Goal: Check status: Check status

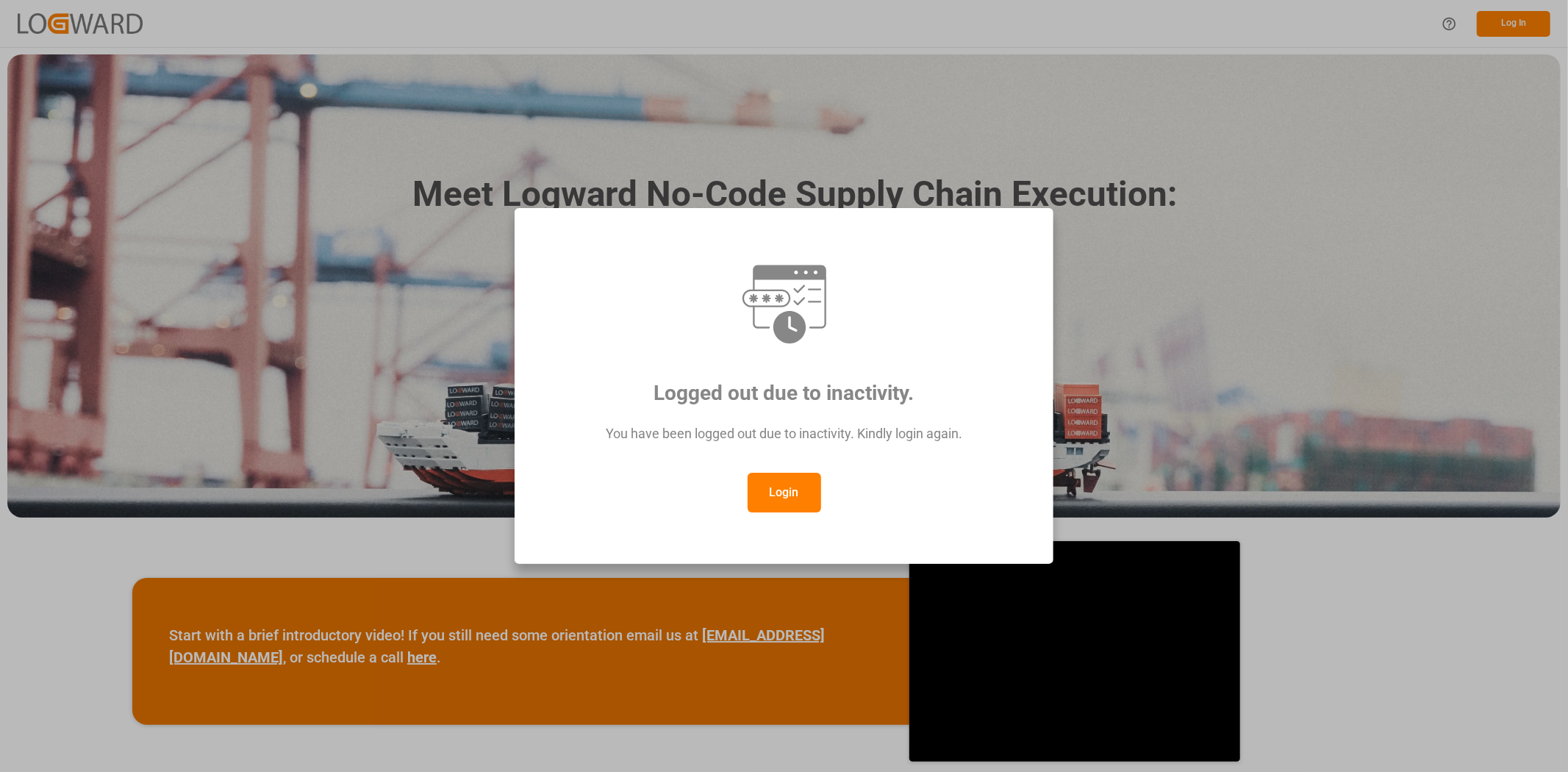
click at [790, 490] on button "Login" at bounding box center [784, 493] width 74 height 40
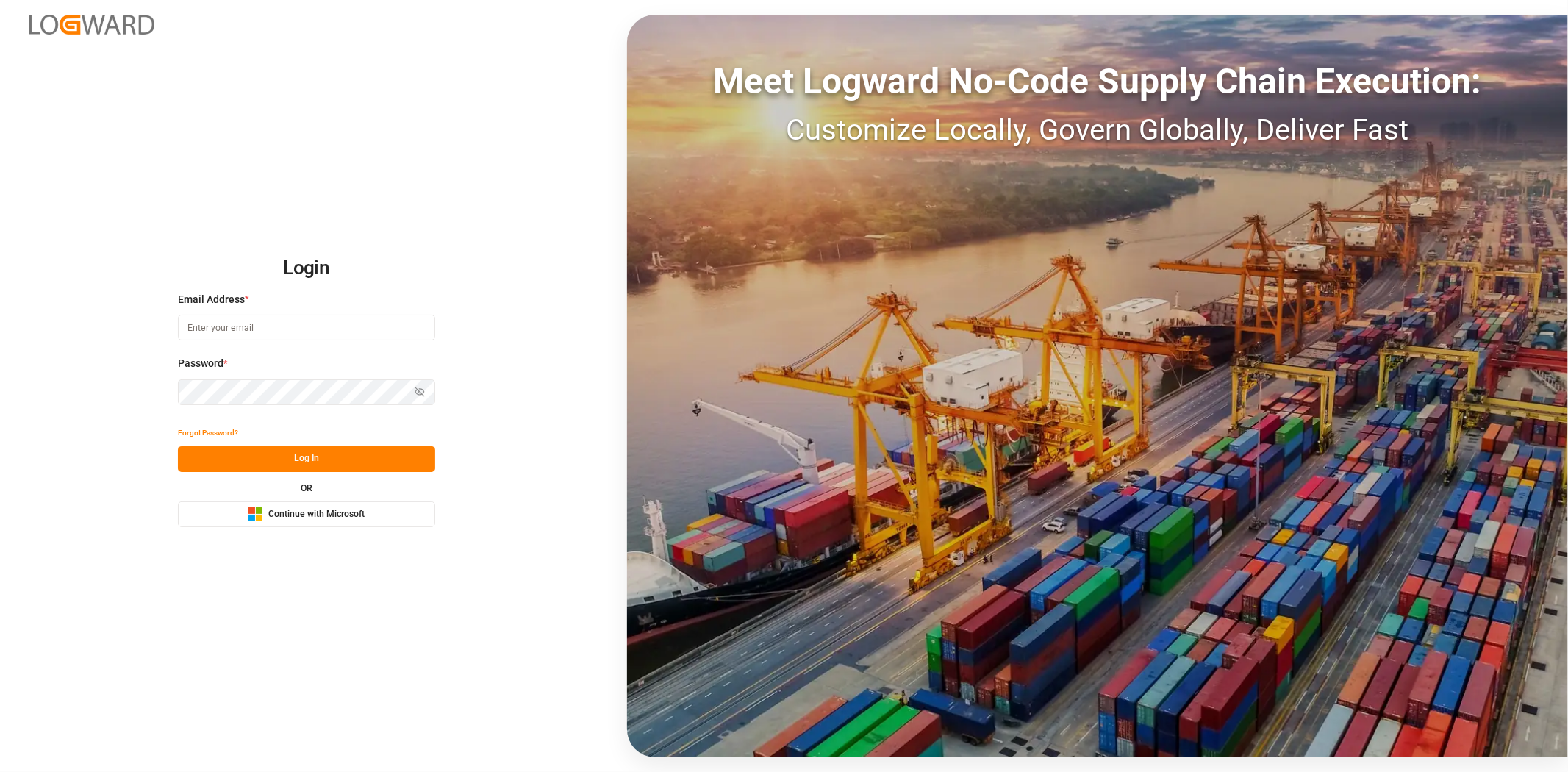
click at [306, 520] on span "Continue with Microsoft" at bounding box center [316, 514] width 96 height 13
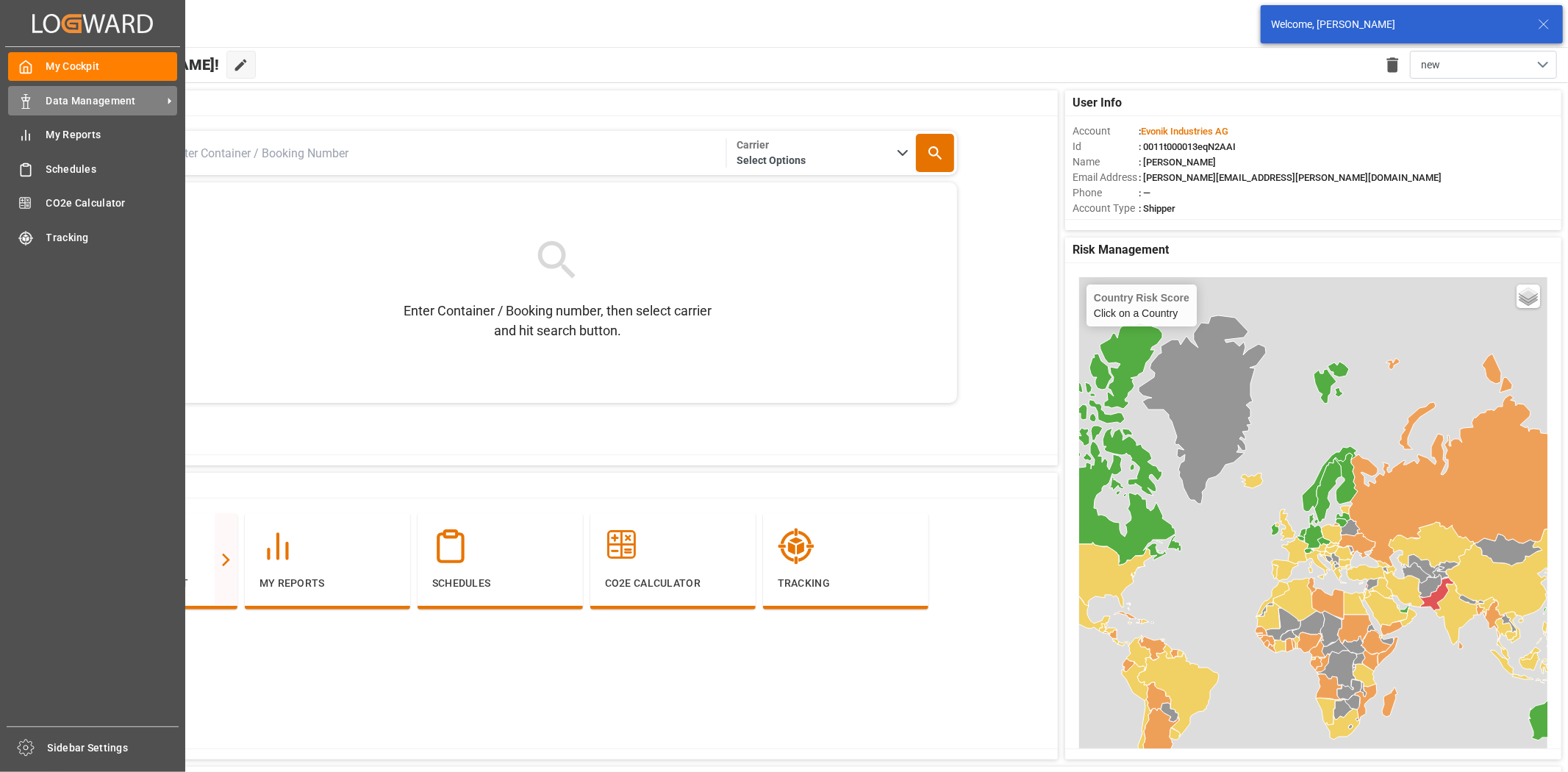
click at [54, 99] on span "Data Management" at bounding box center [104, 101] width 116 height 16
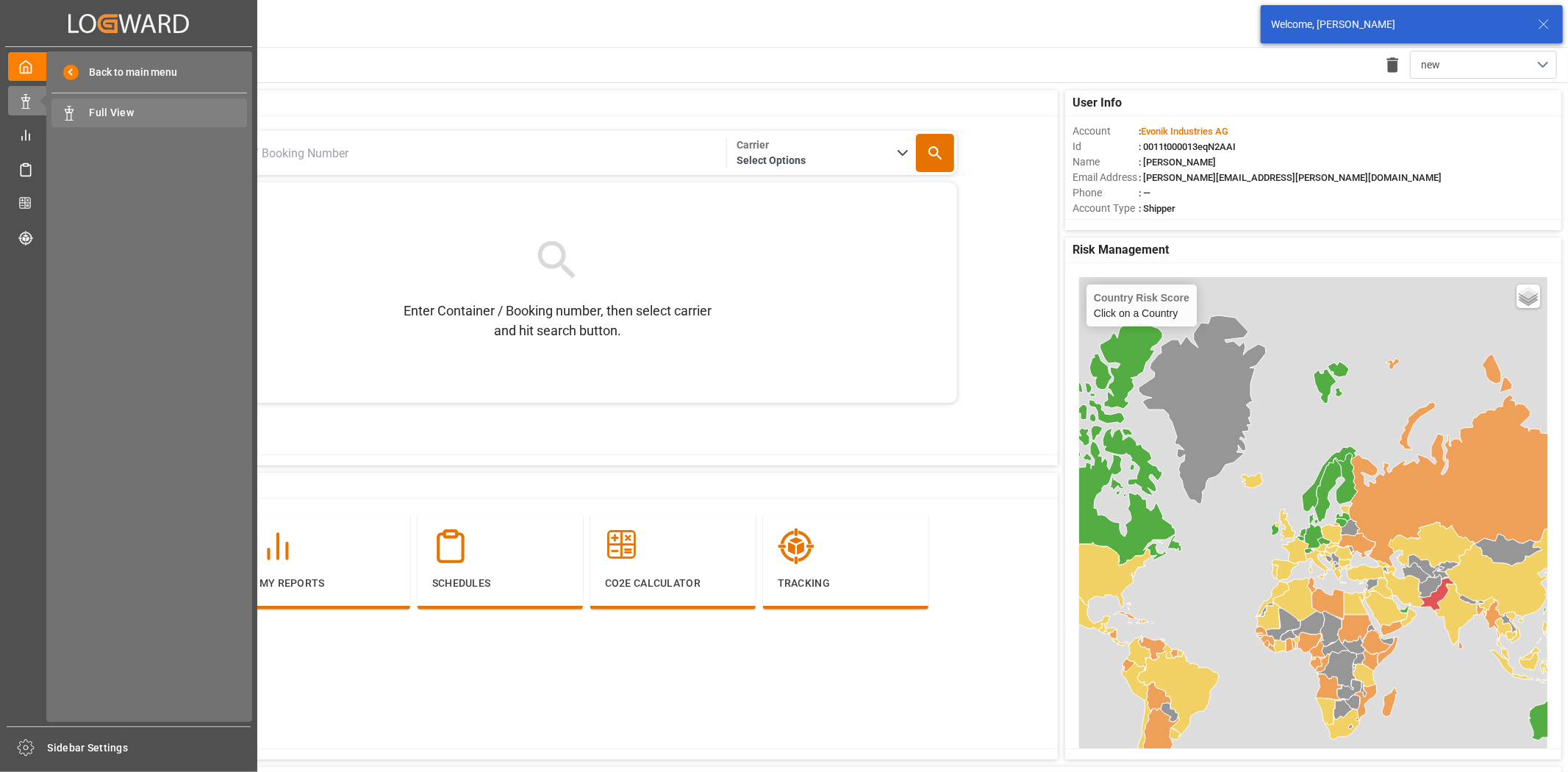
click at [134, 105] on span "Full View" at bounding box center [169, 113] width 158 height 16
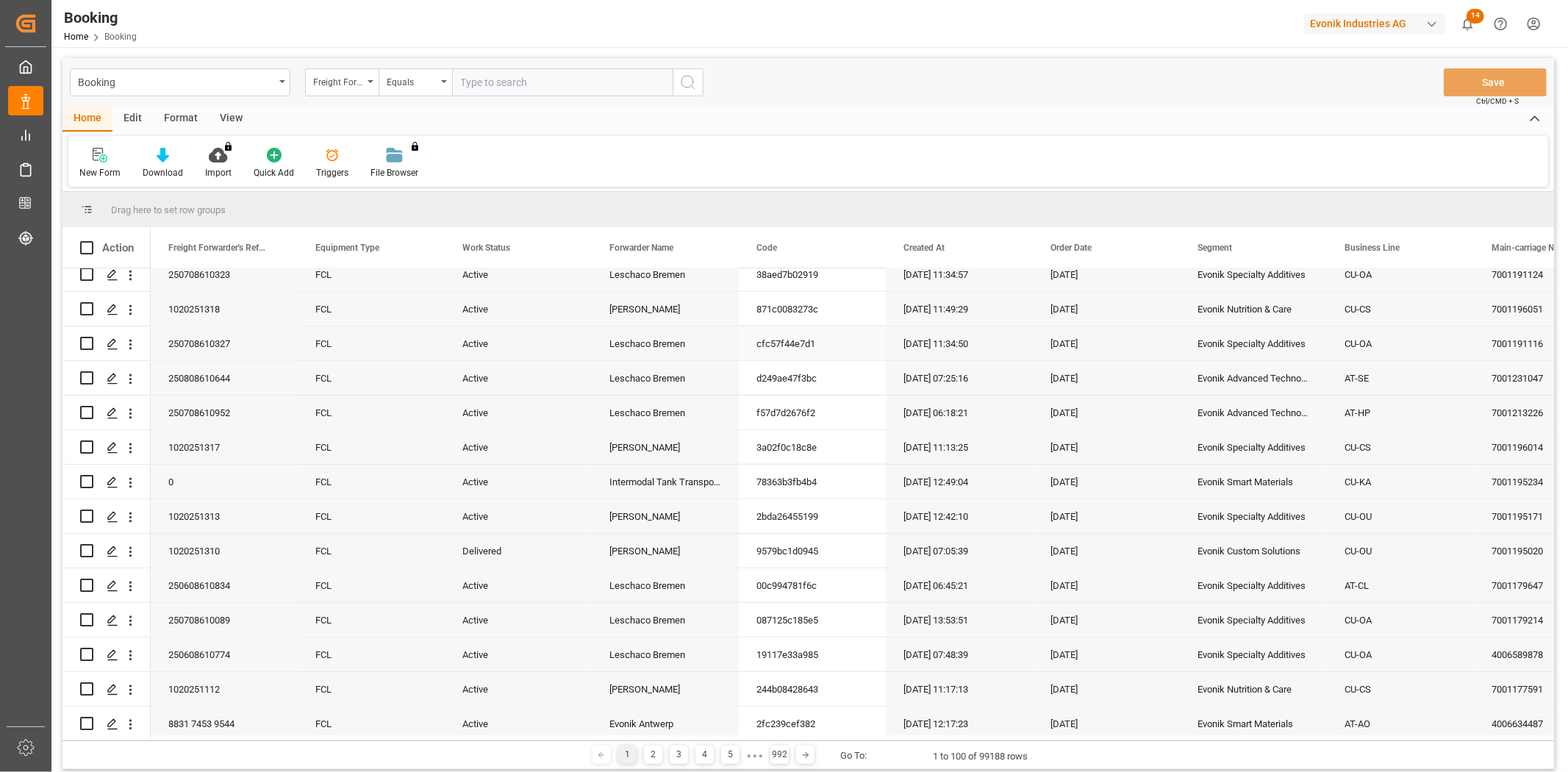
scroll to position [817, 0]
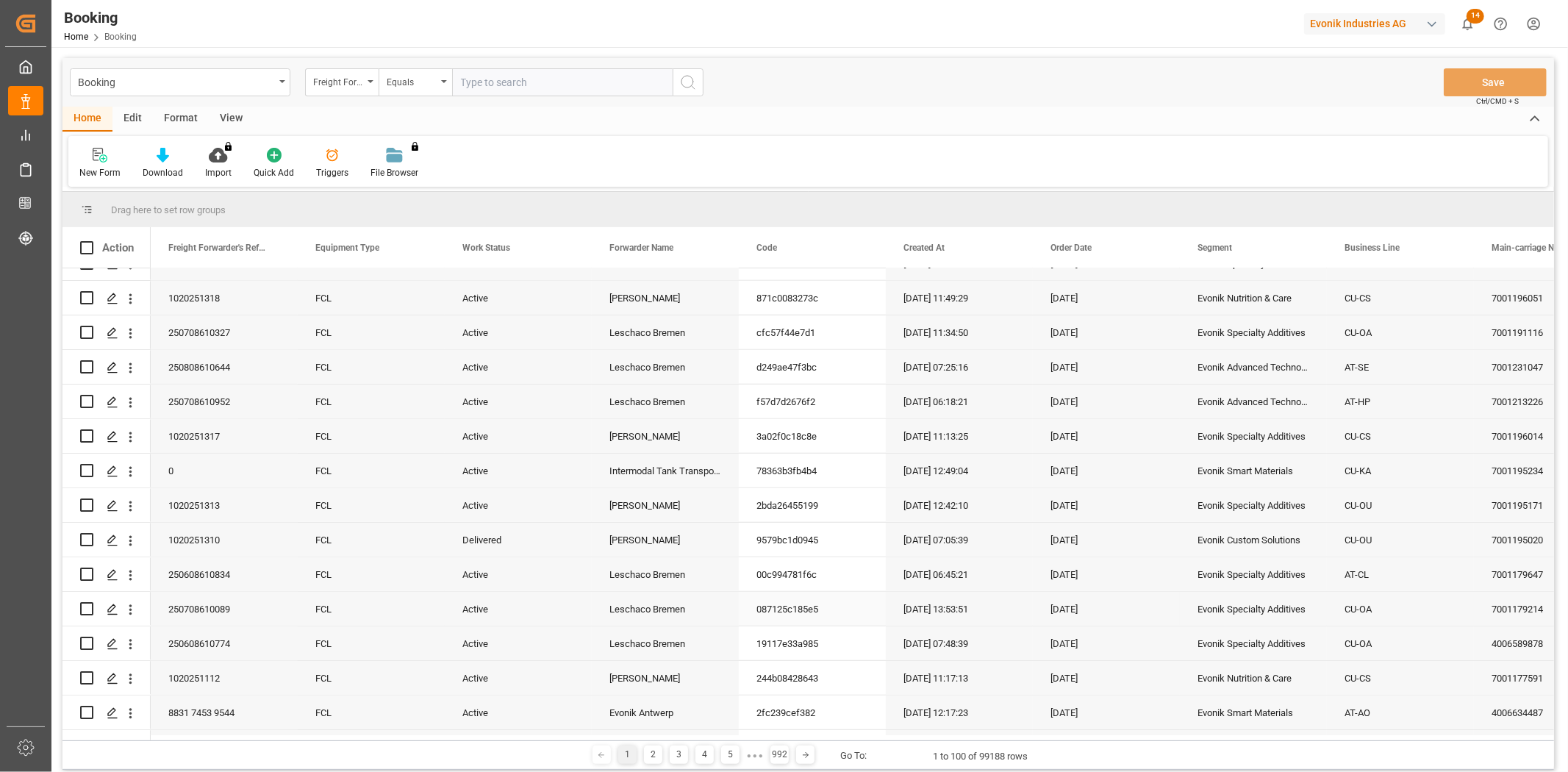
click at [917, 618] on div "26-05-2025 13:53:51" at bounding box center [960, 608] width 147 height 34
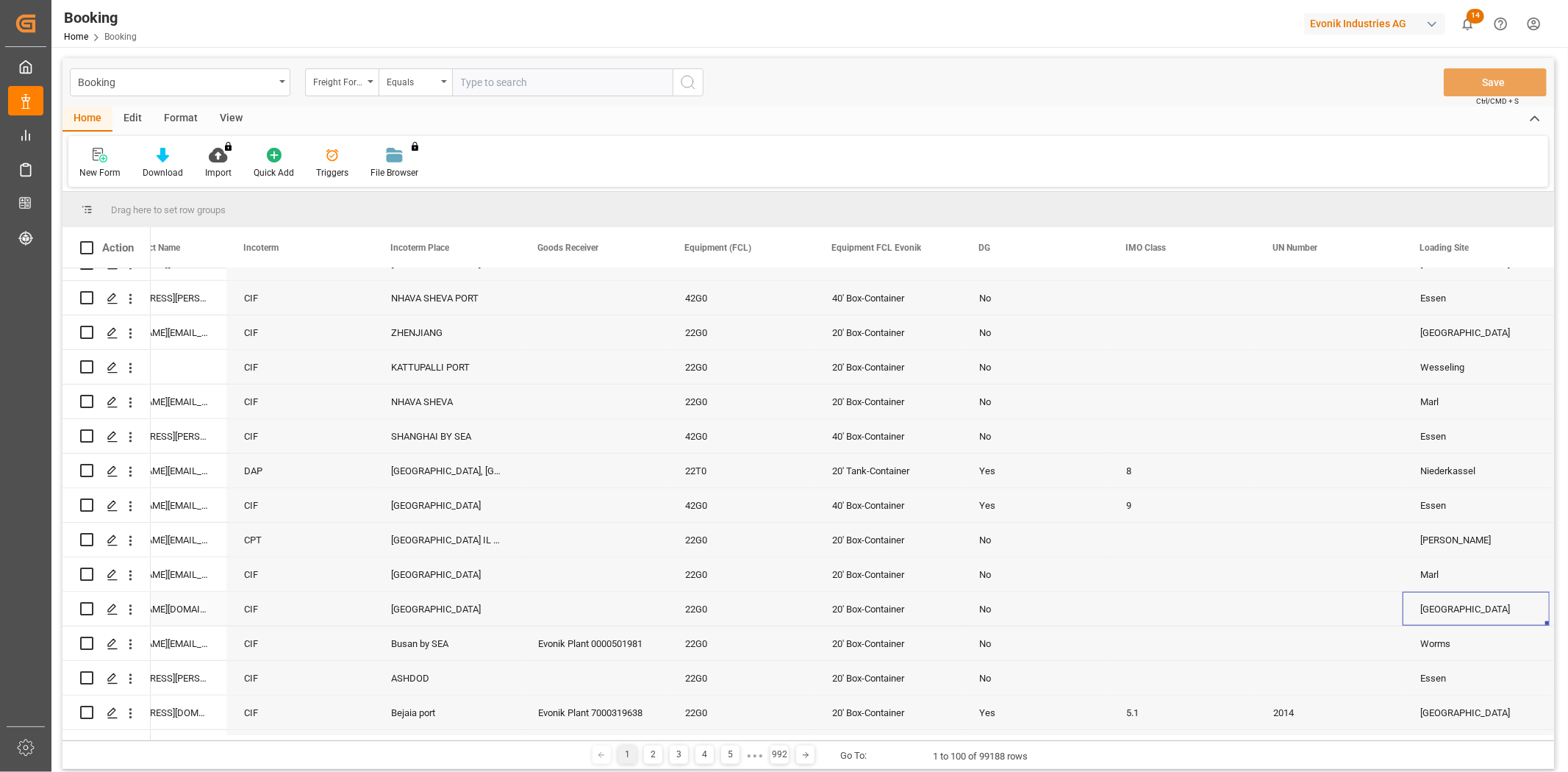
scroll to position [0, 0]
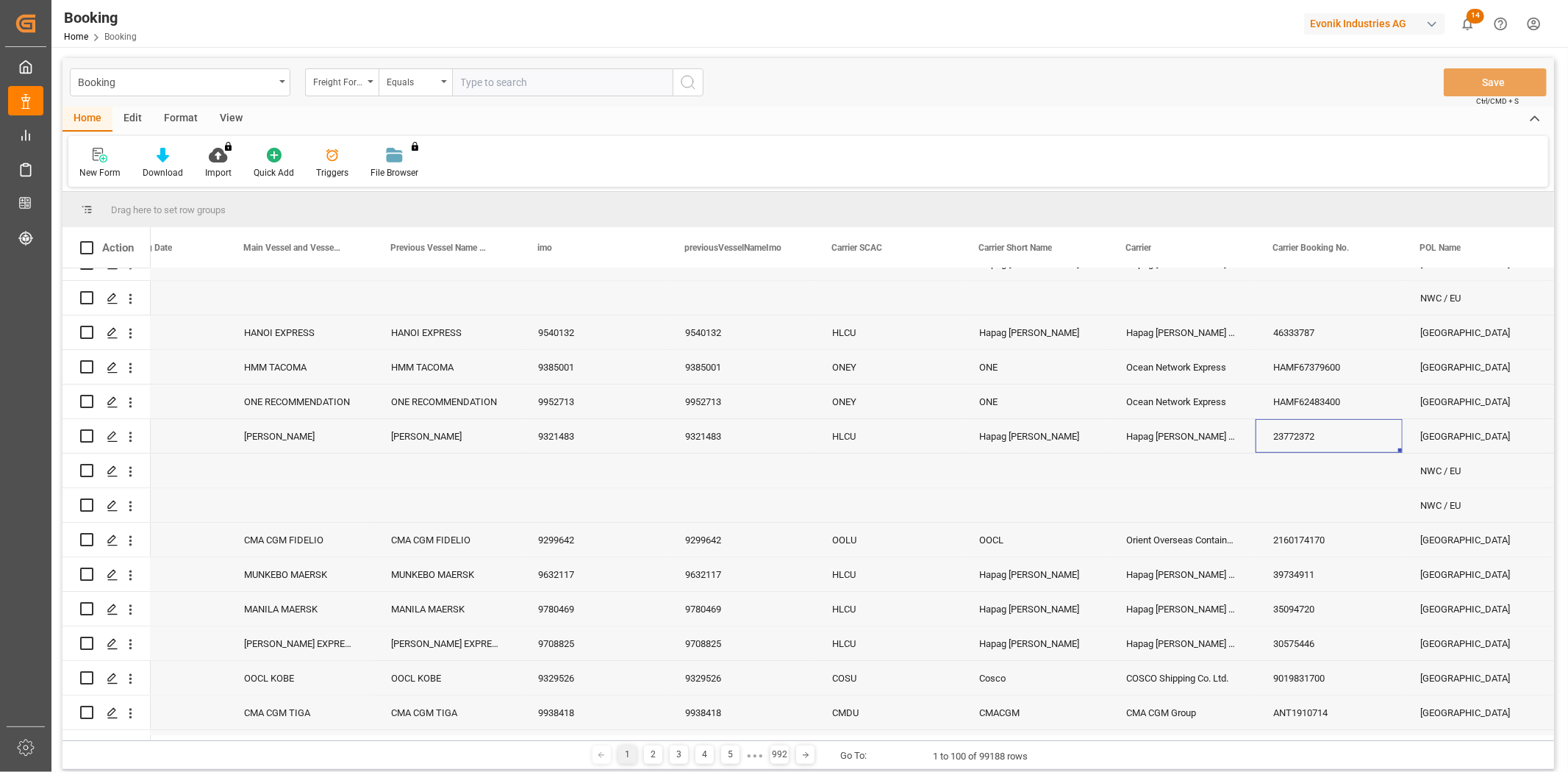
click at [1351, 440] on div "23772372" at bounding box center [1330, 436] width 147 height 34
click at [131, 435] on icon "open menu" at bounding box center [131, 438] width 16 height 16
click at [195, 465] on span "Open in new tab" at bounding box center [227, 468] width 133 height 16
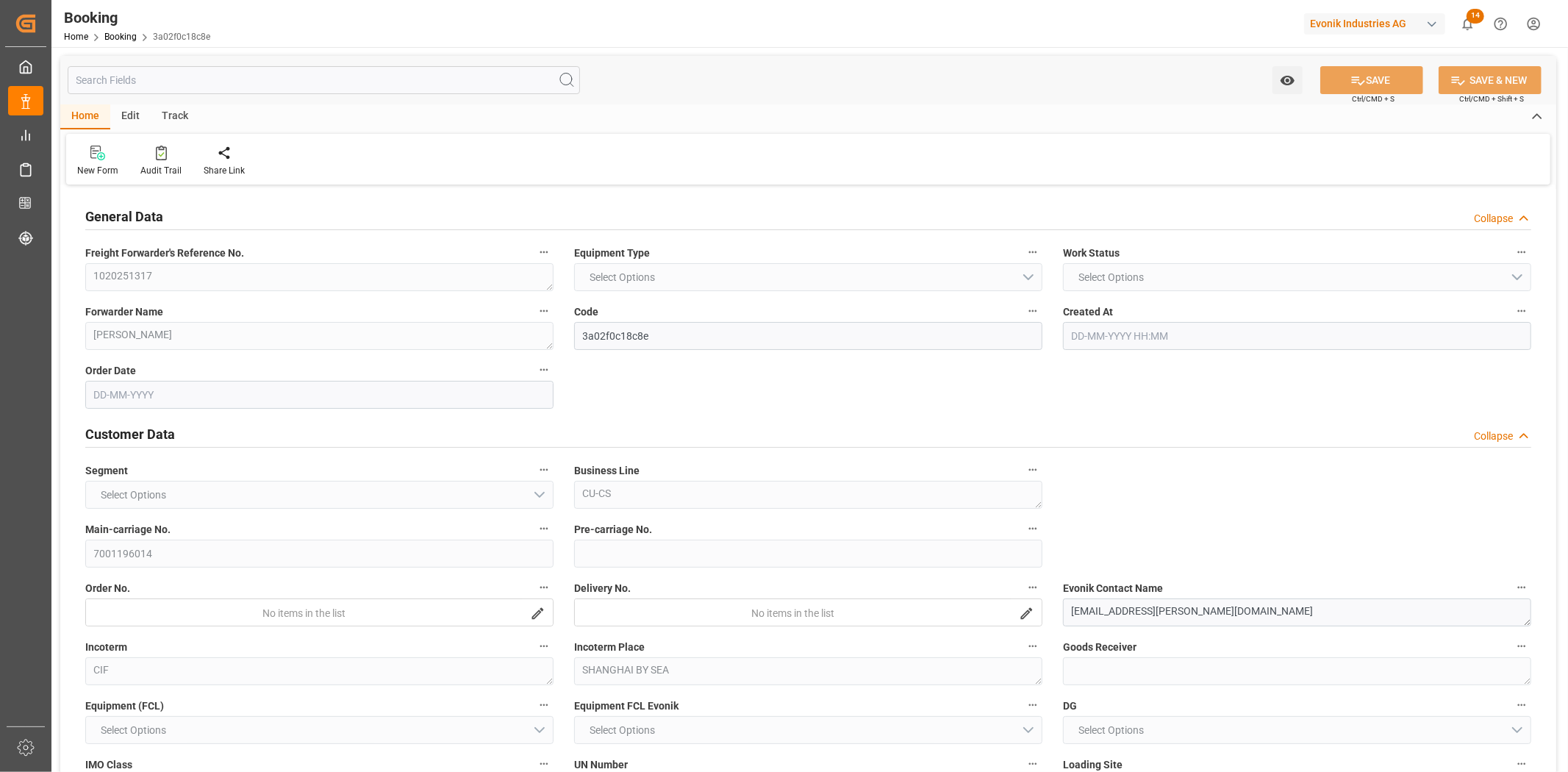
type input "7001196015"
type input "9321483"
type input "Hapag [PERSON_NAME]"
type input "Hapag [PERSON_NAME] Aktiengesellschaft"
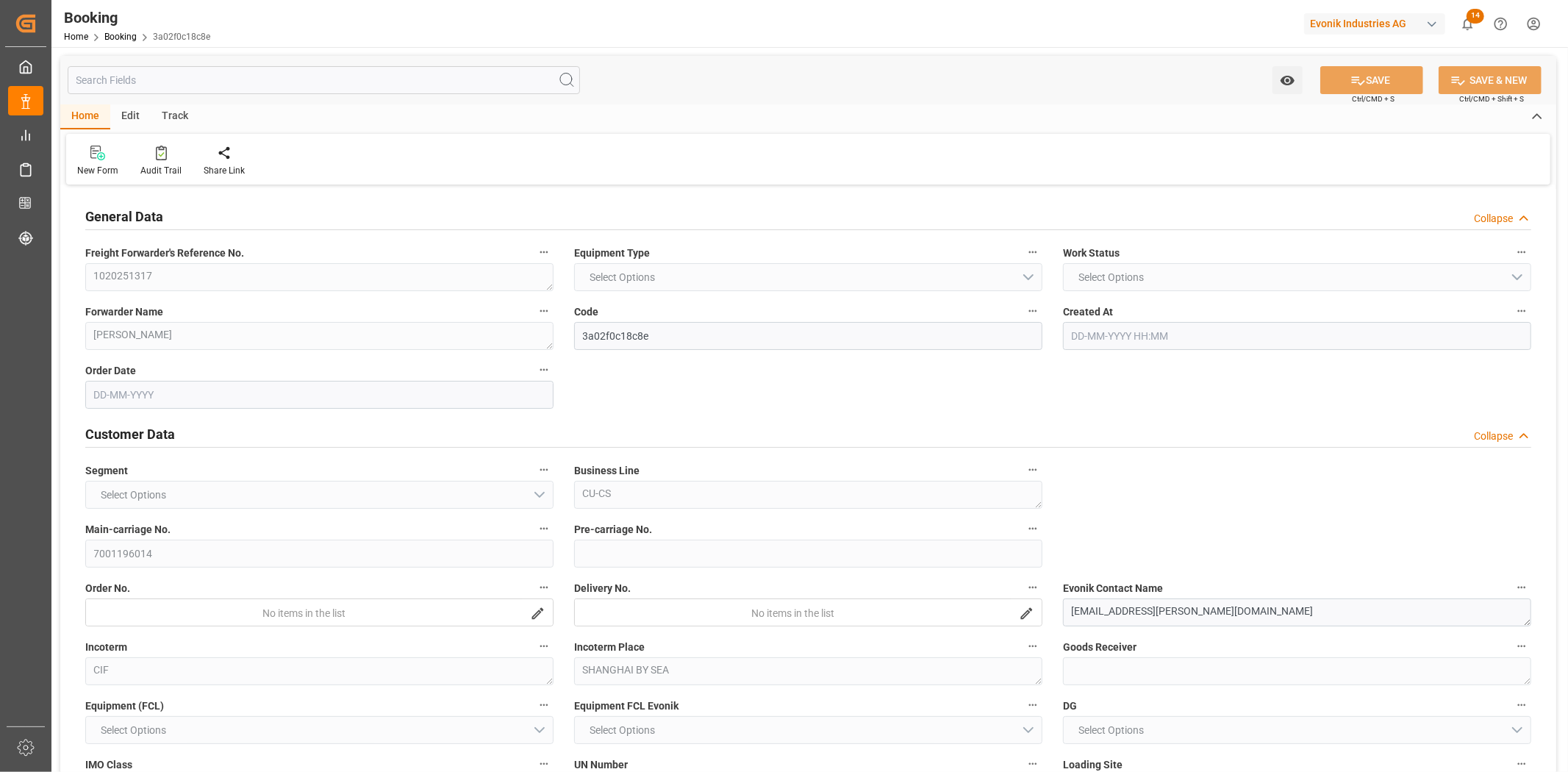
type input "NLRTM"
type input "CNSGH"
type input "HKHKG"
type input "NLRTM"
type input "CNSHG"
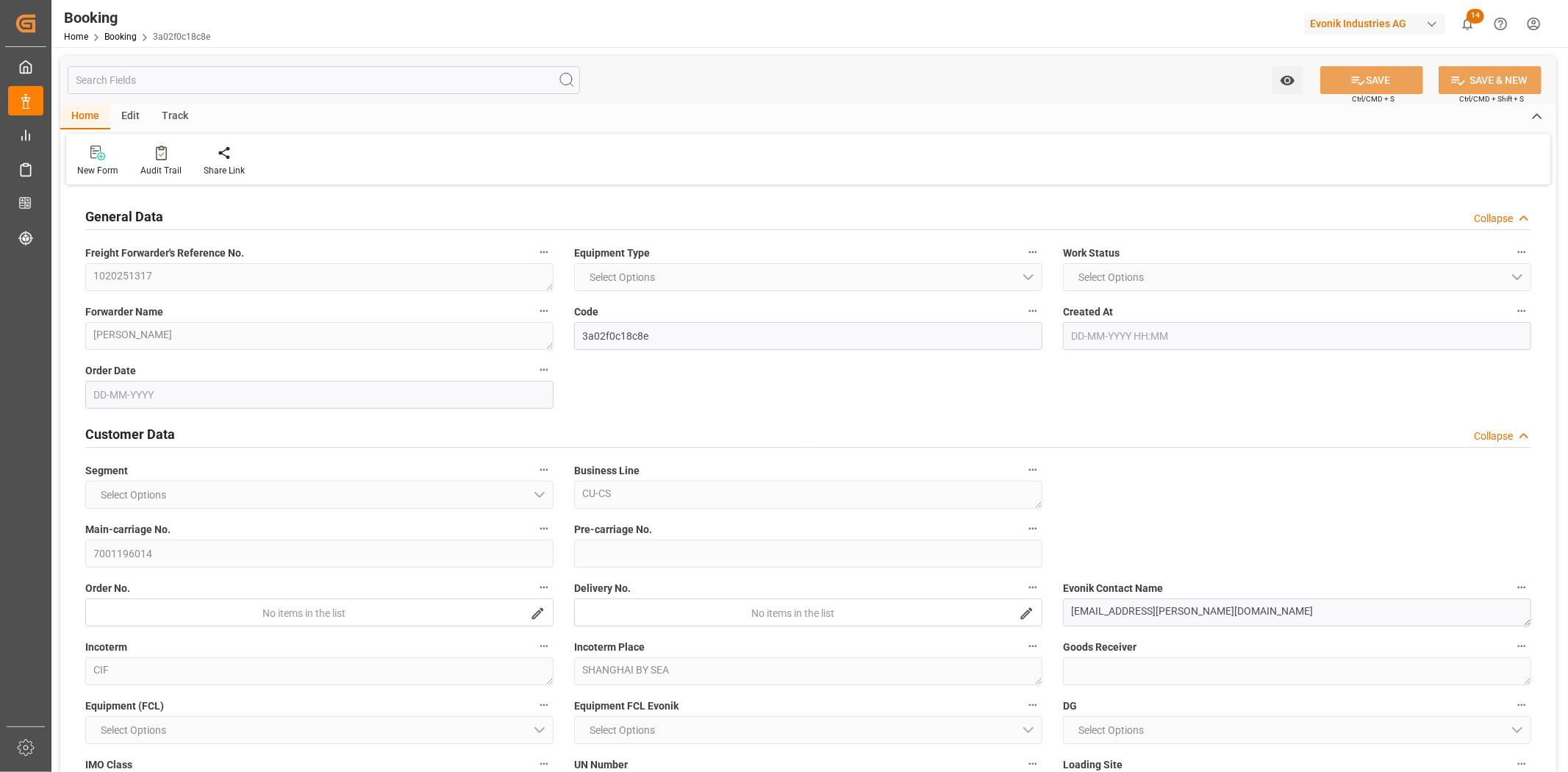
type input "9937323"
type input "[DATE] 11:13"
type input "[DATE]"
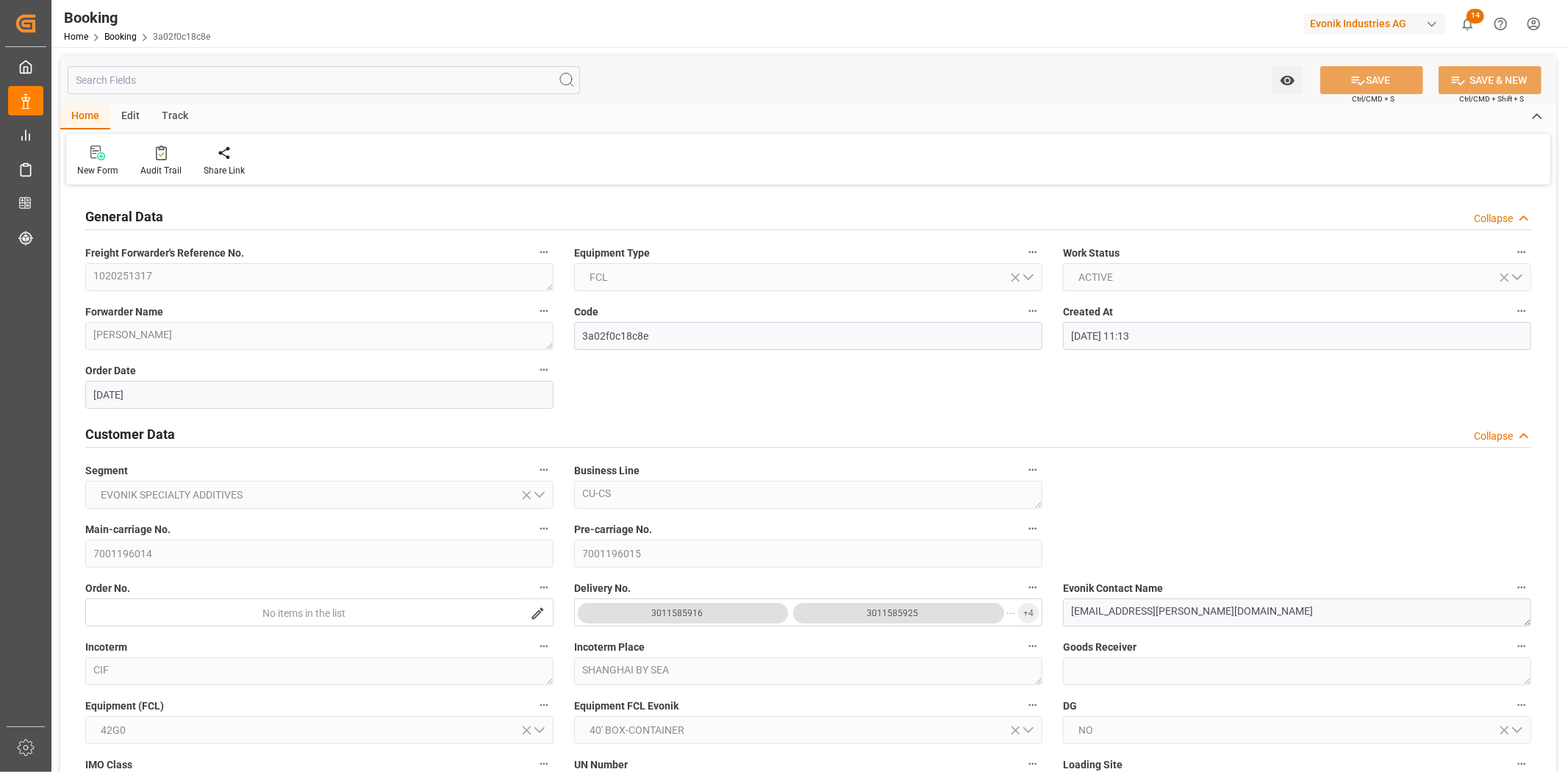
type input "[DATE]"
type input "[DATE] 15:00"
type input "[DATE] 00:00"
type input "[DATE] 18:18"
type input "[DATE] 06:43"
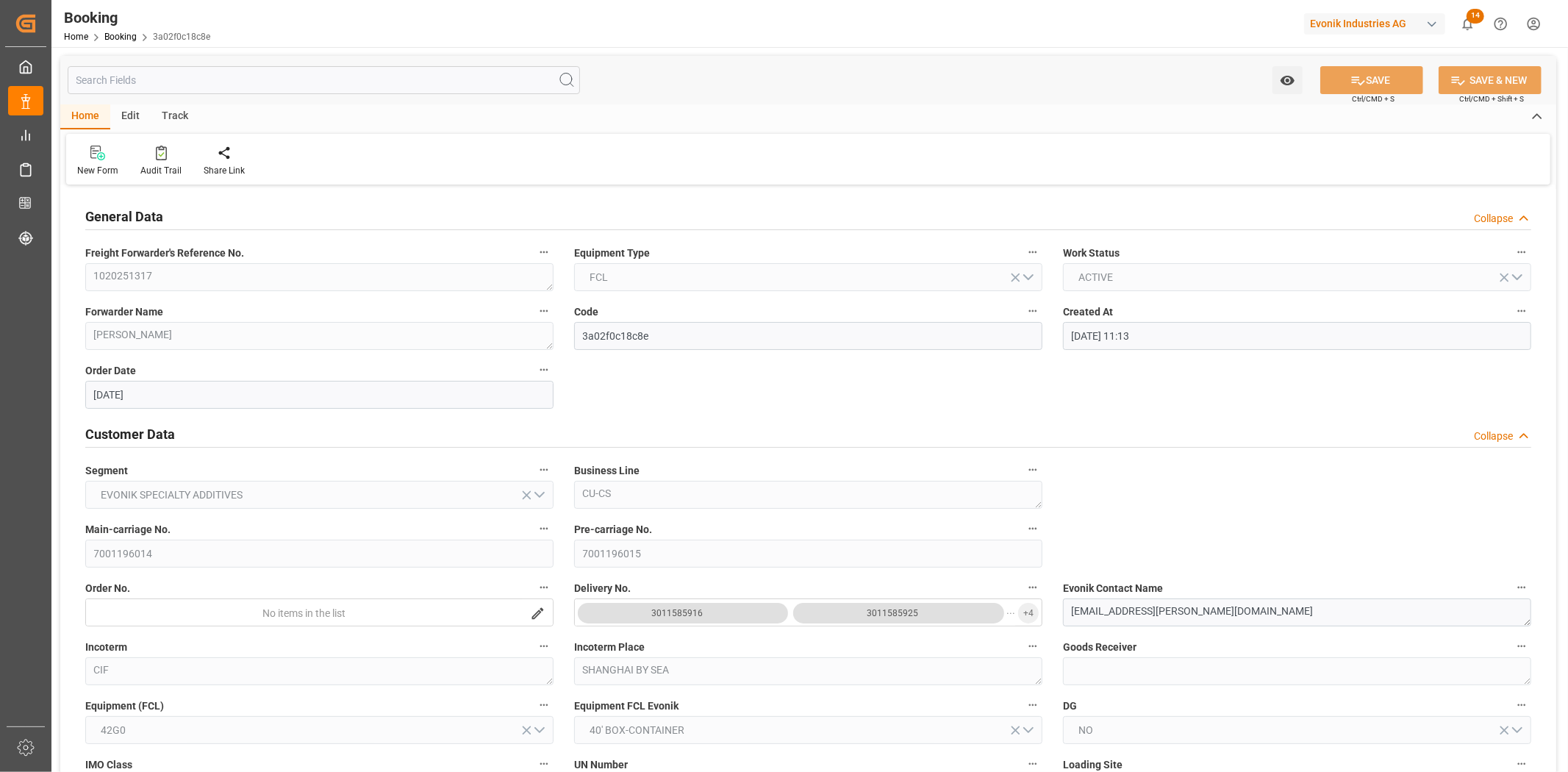
type input "[DATE] 15:30"
type input "[DATE] 00:00"
type input "[DATE] 14:00"
type input "[DATE] 17:30"
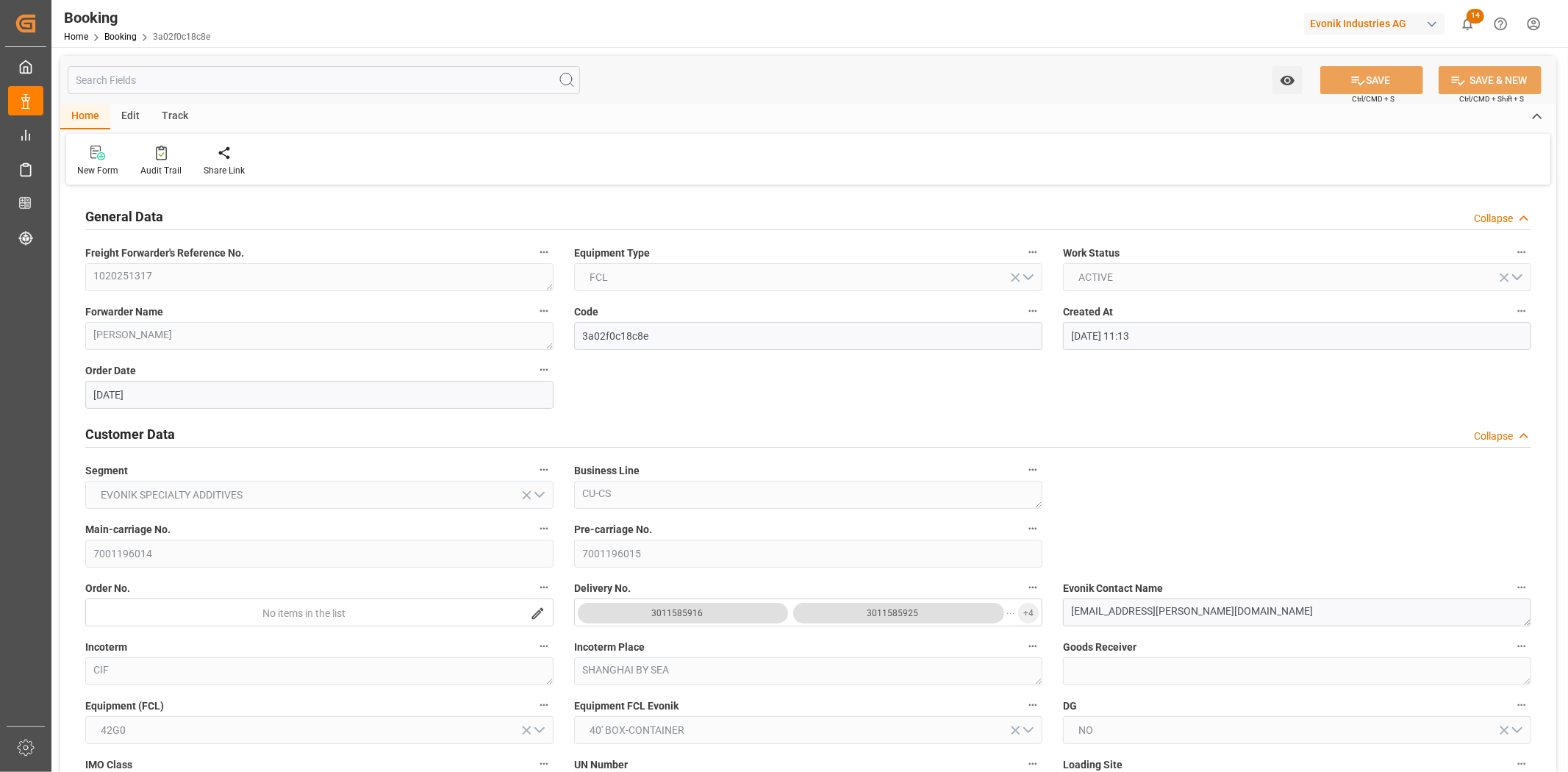
type input "[DATE] 10:30"
type input "[DATE] 23:30"
type input "[DATE] 20:42"
type input "[DATE] 11:46"
type input "[DATE] 23:15"
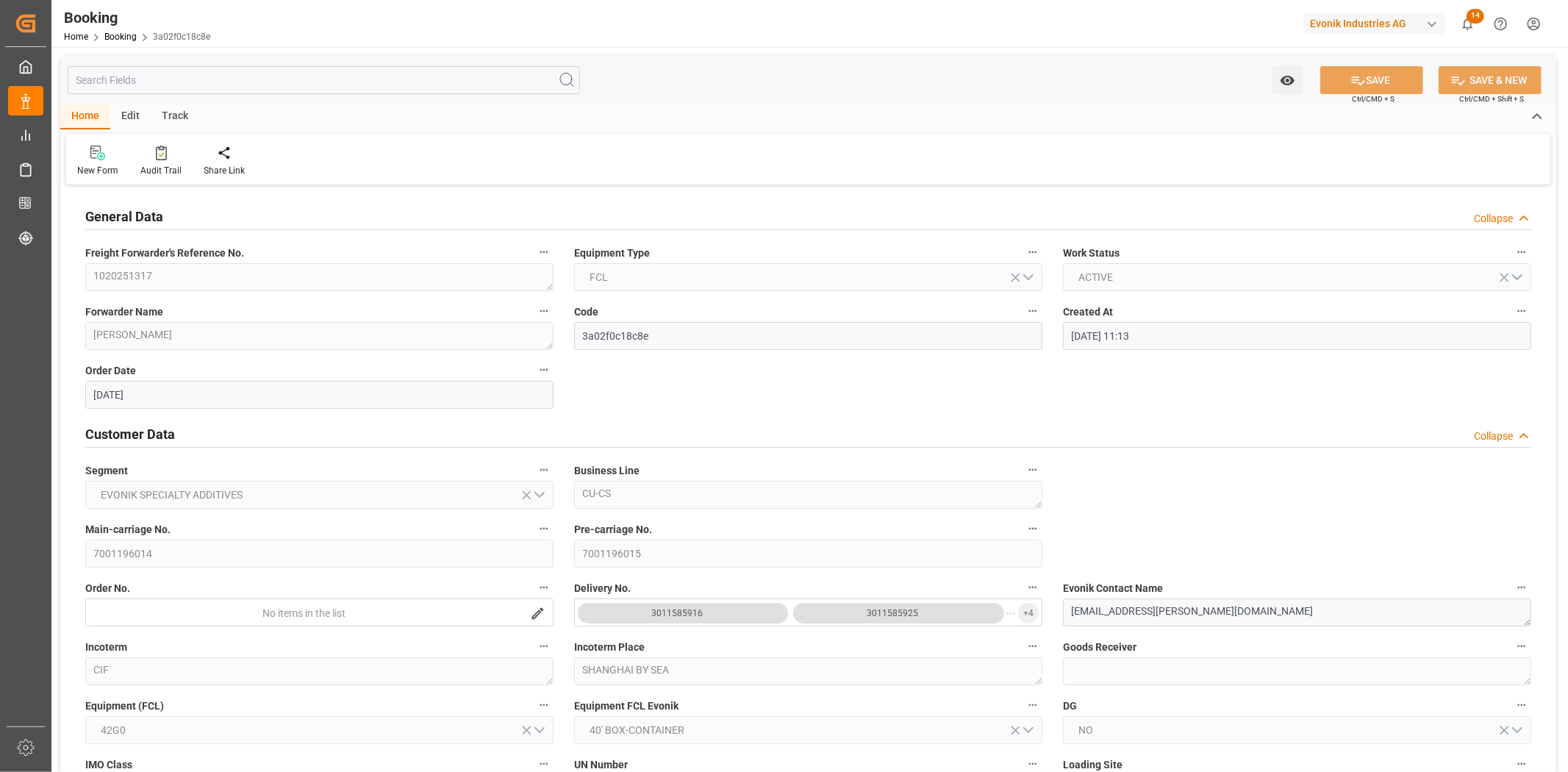
type input "[DATE] 16:00"
type input "[DATE] 19:32"
type input "[DATE] 14:00"
type input "[DATE] 16:57"
type input "[DATE] 17:36"
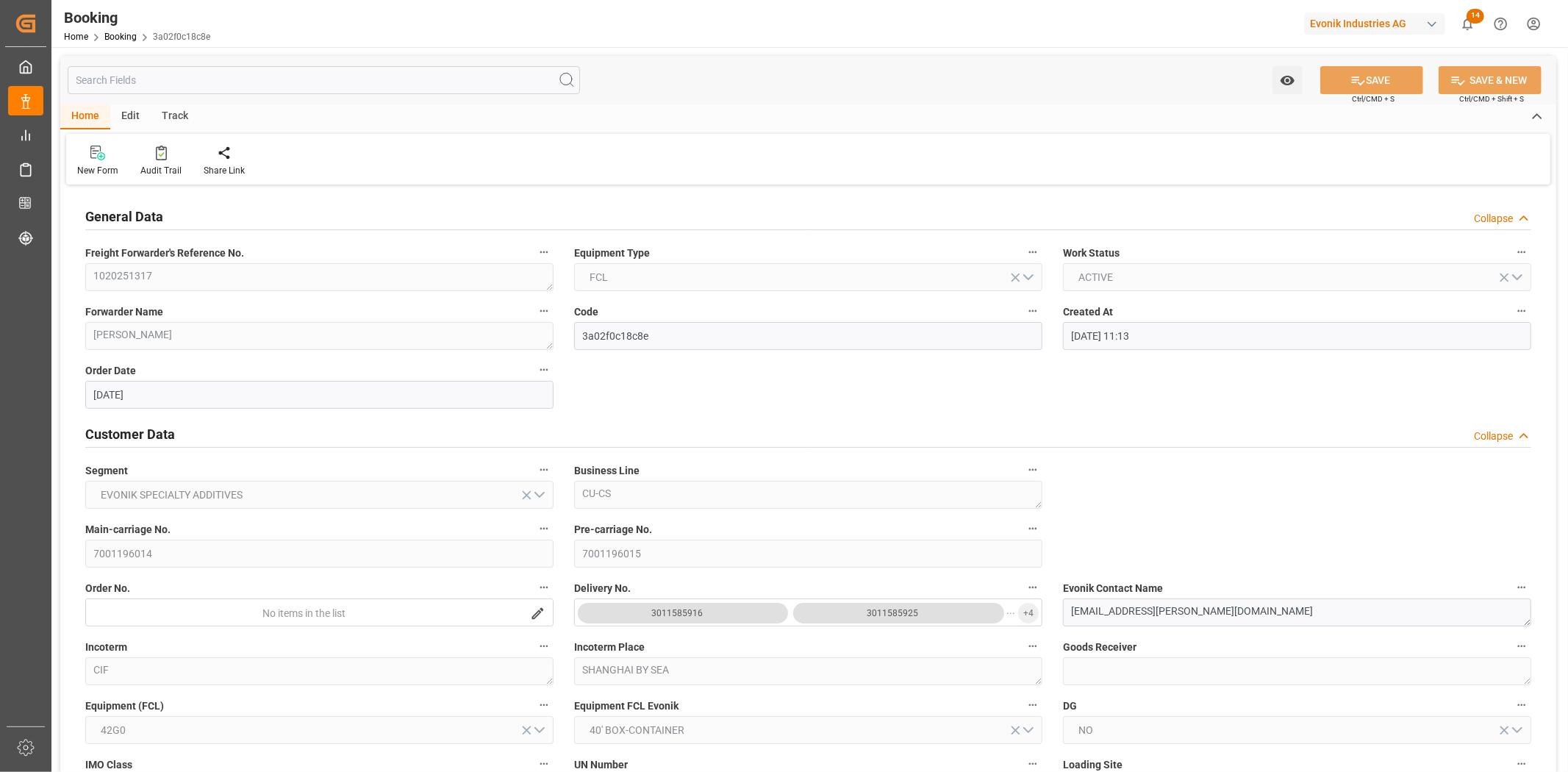
type input "[DATE] 17:36"
type input "[DATE] 00:03"
type input "[DATE] 00:02"
type input "[DATE] 18:02"
type input "[DATE] 19:00"
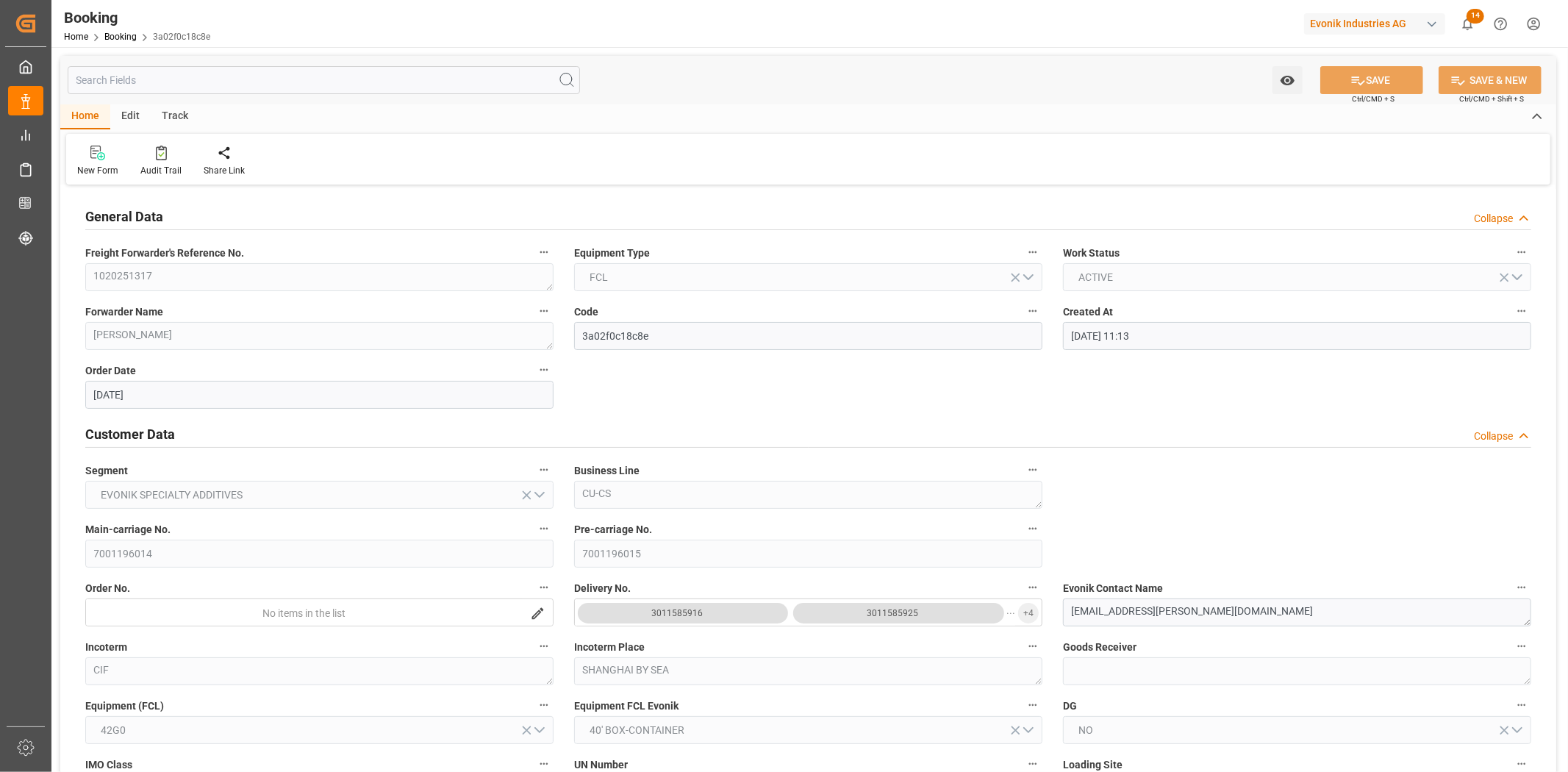
type input "[DATE] 21:11"
type input "[DATE] 15:30"
type input "[DATE] 00:12"
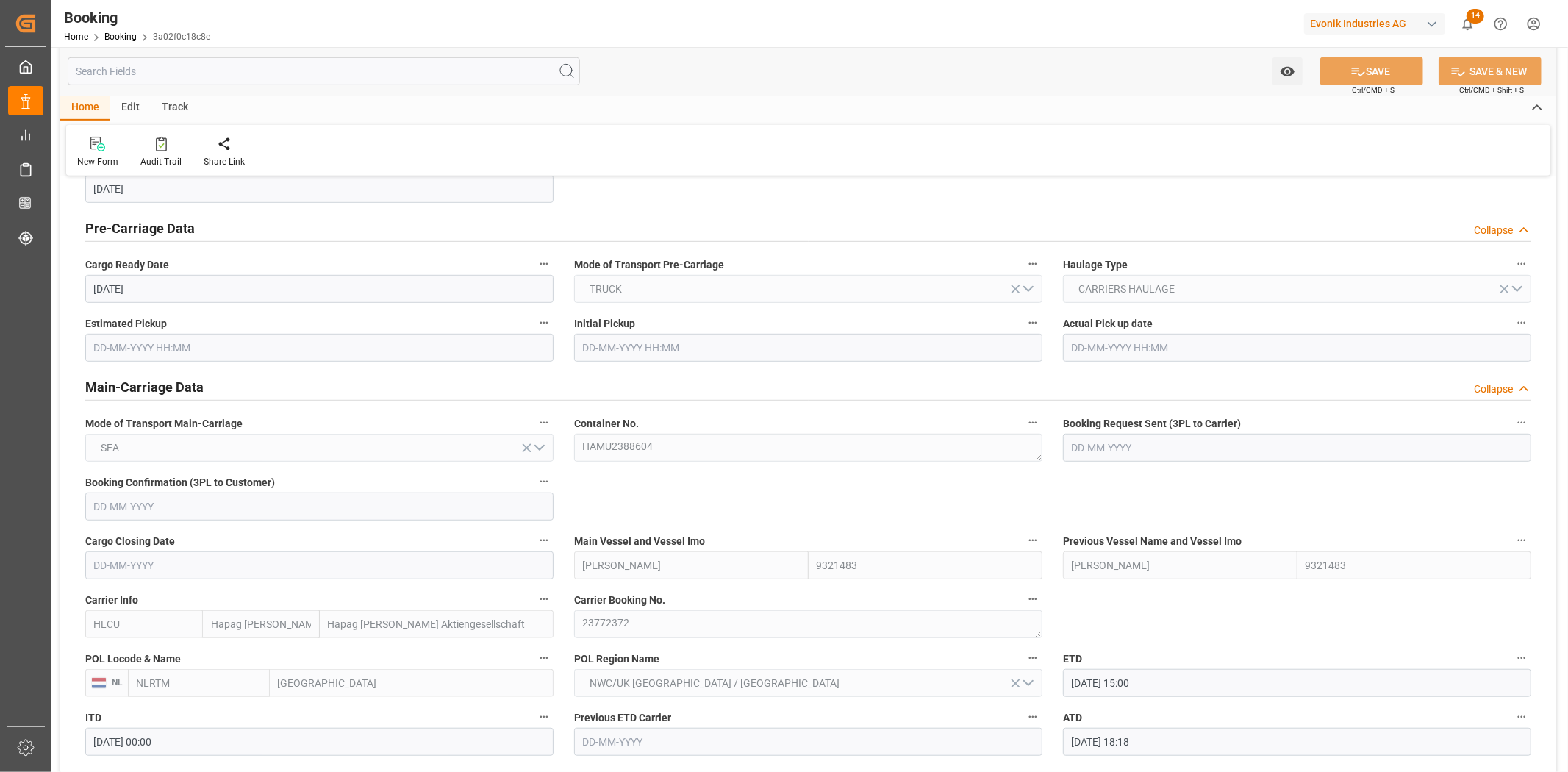
scroll to position [736, 0]
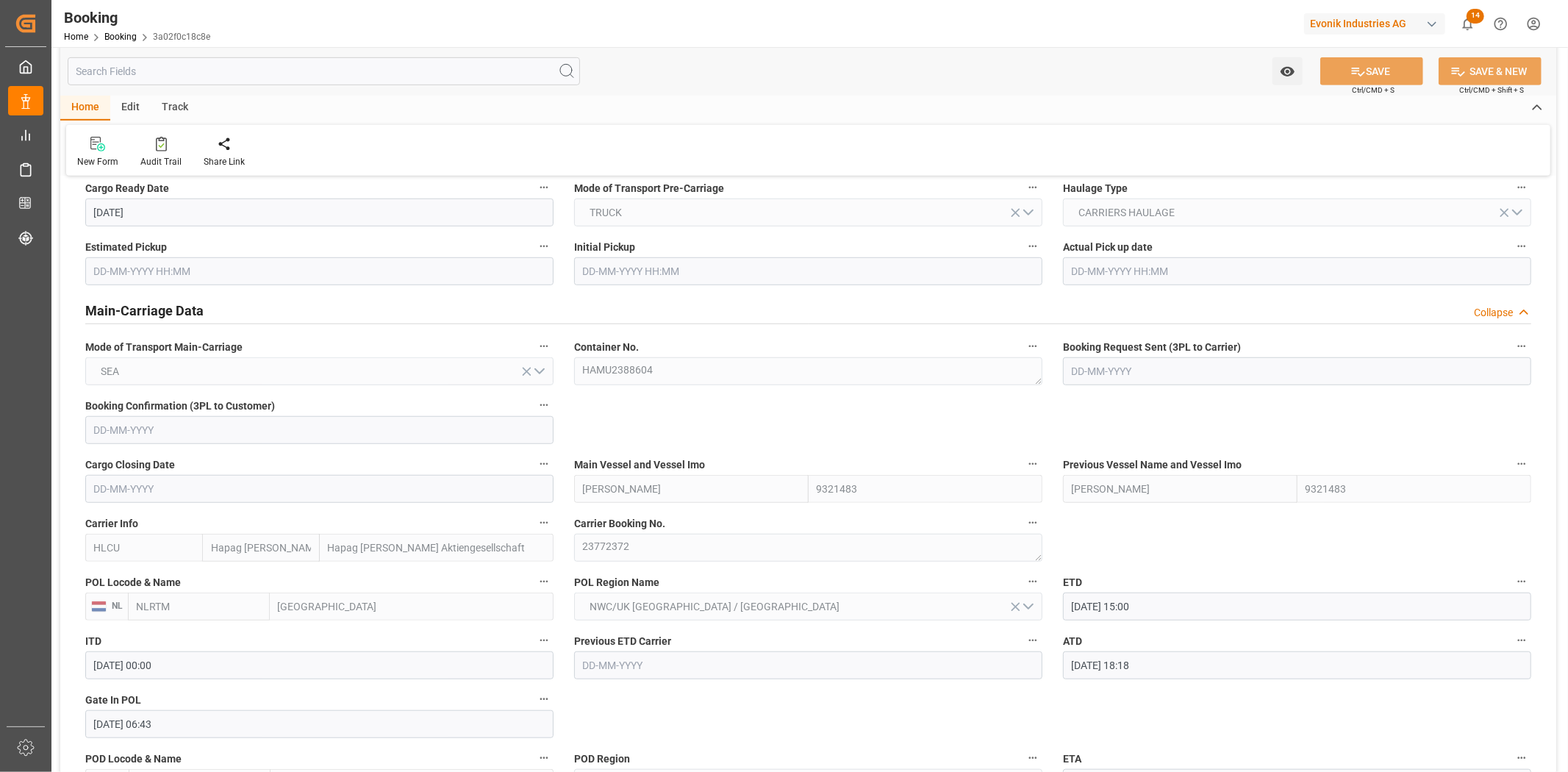
click at [1033, 523] on icon "button" at bounding box center [1033, 523] width 12 height 12
click at [1078, 521] on li "Audits" at bounding box center [1060, 522] width 75 height 24
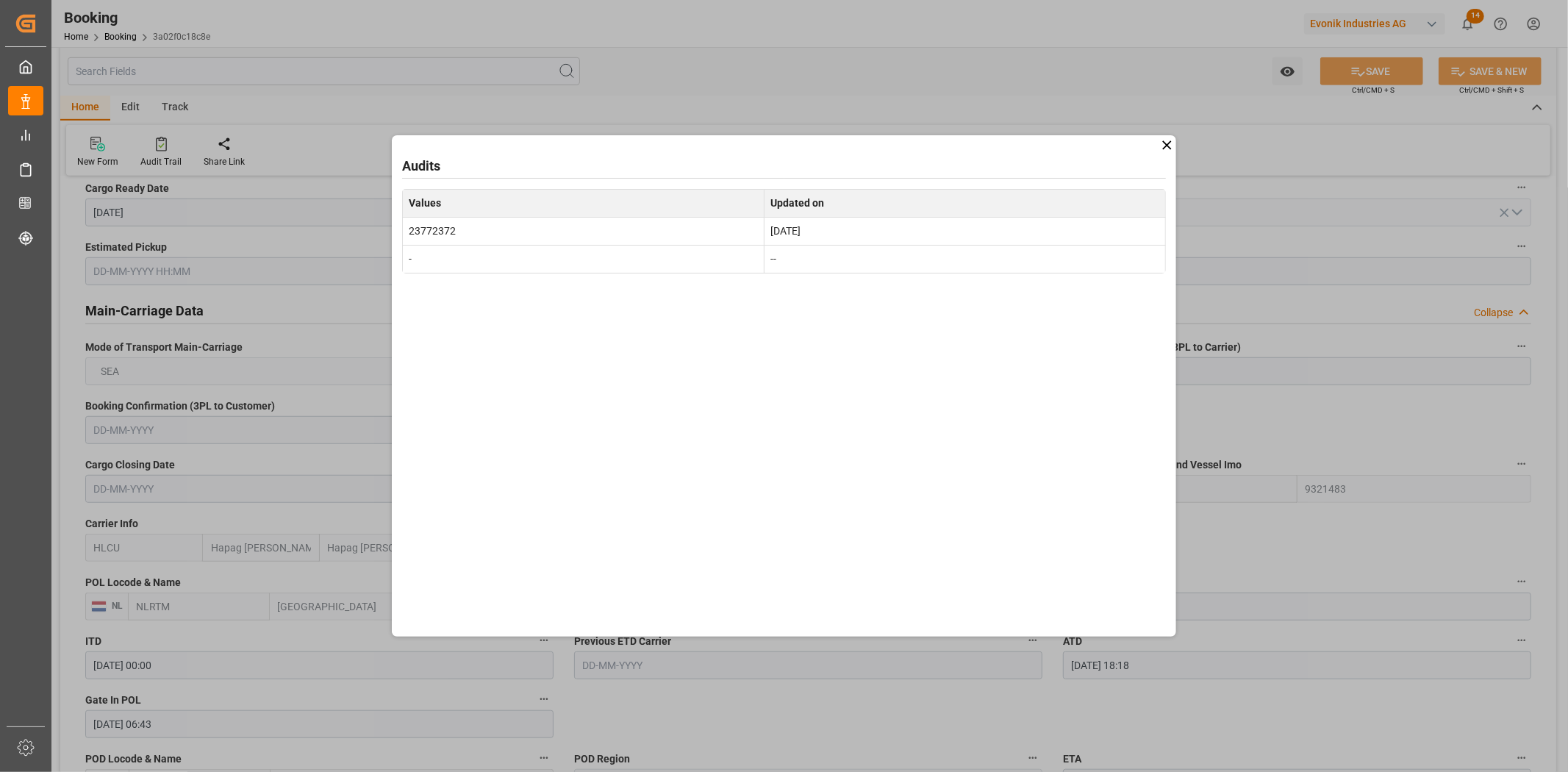
click at [1165, 143] on icon at bounding box center [1167, 145] width 9 height 9
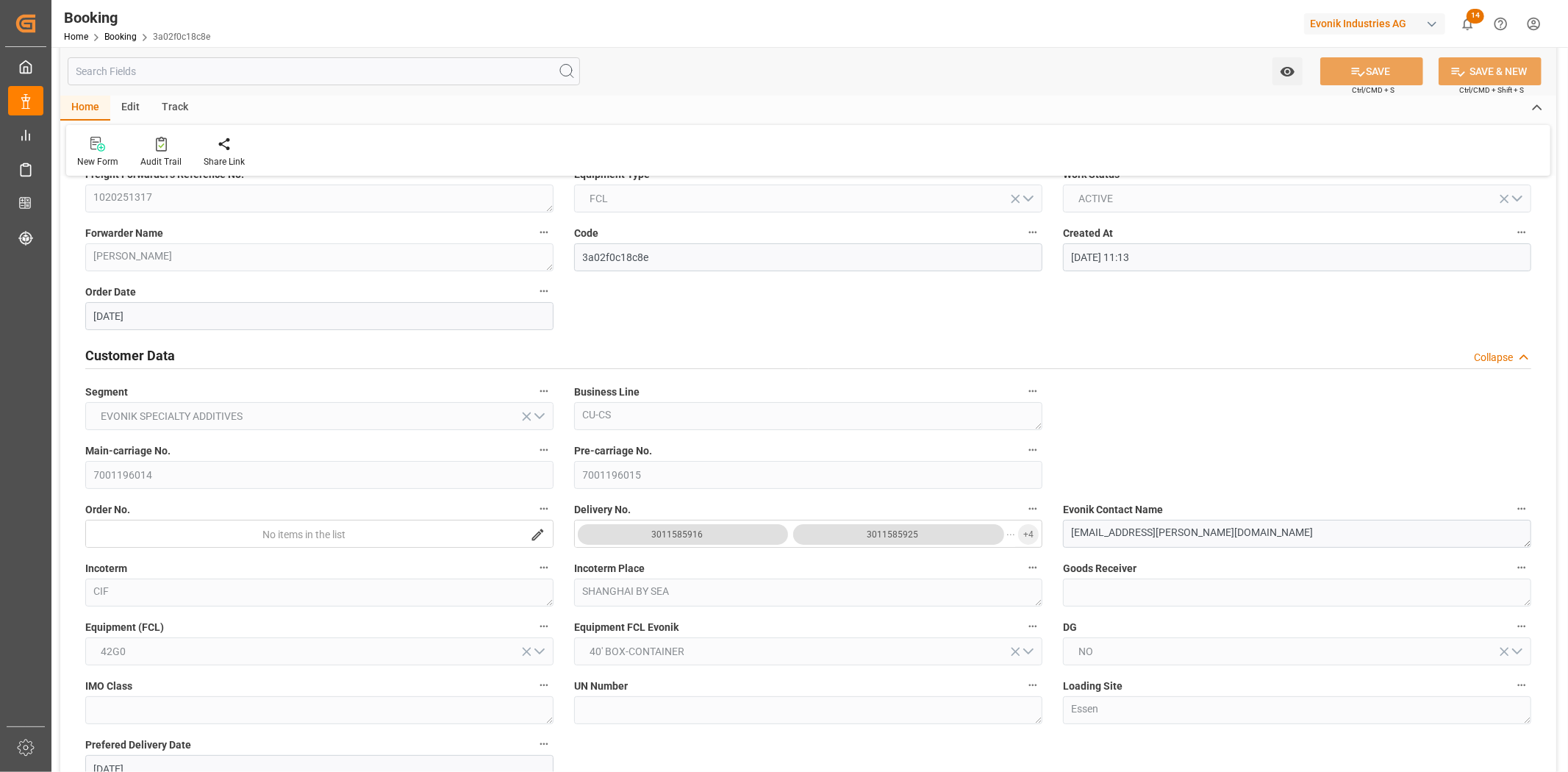
scroll to position [0, 0]
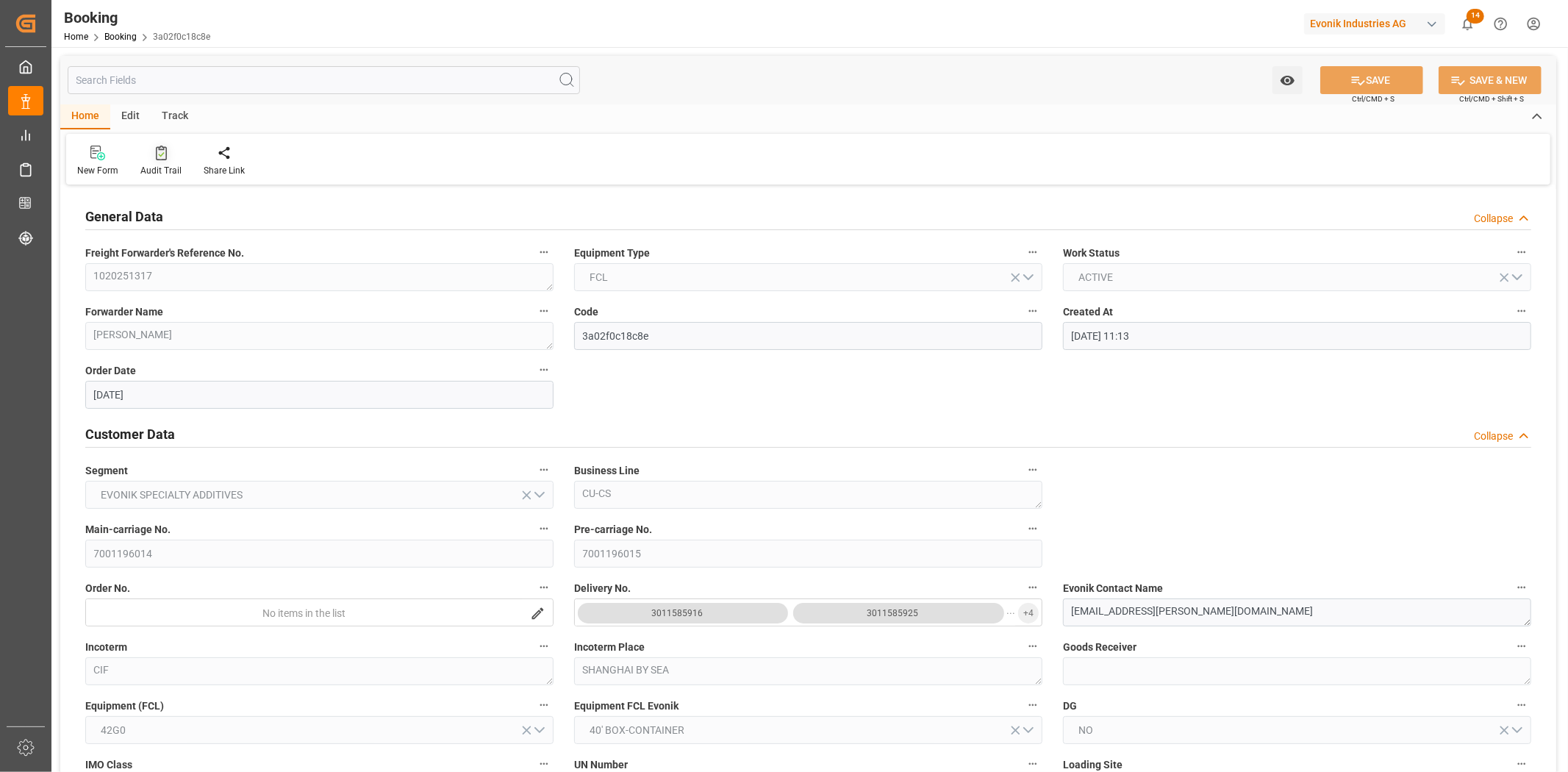
click at [156, 157] on icon at bounding box center [161, 152] width 11 height 15
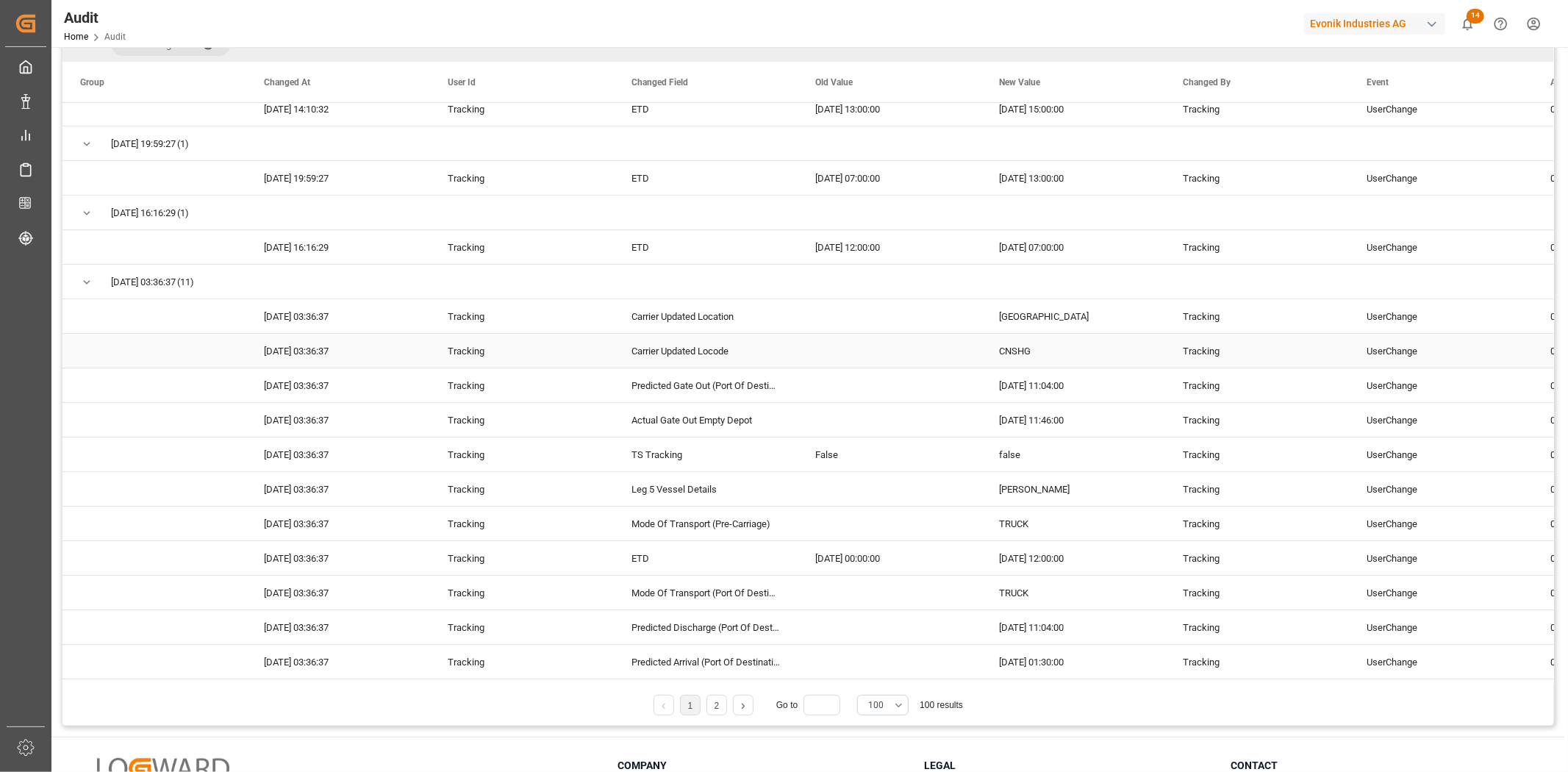
scroll to position [238, 0]
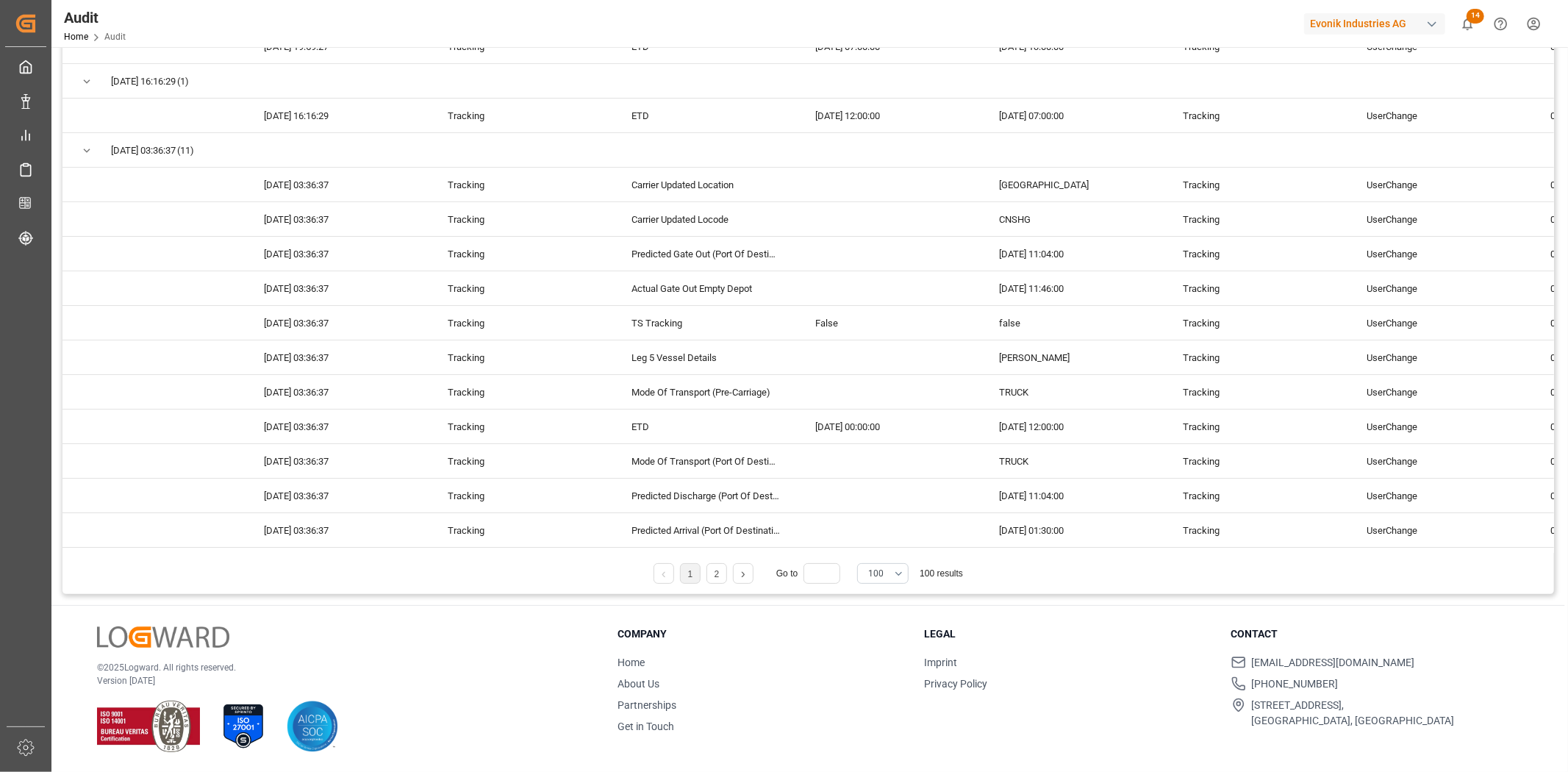
drag, startPoint x: 718, startPoint y: 570, endPoint x: 678, endPoint y: 488, distance: 91.2
click at [718, 571] on link "2" at bounding box center [717, 574] width 5 height 10
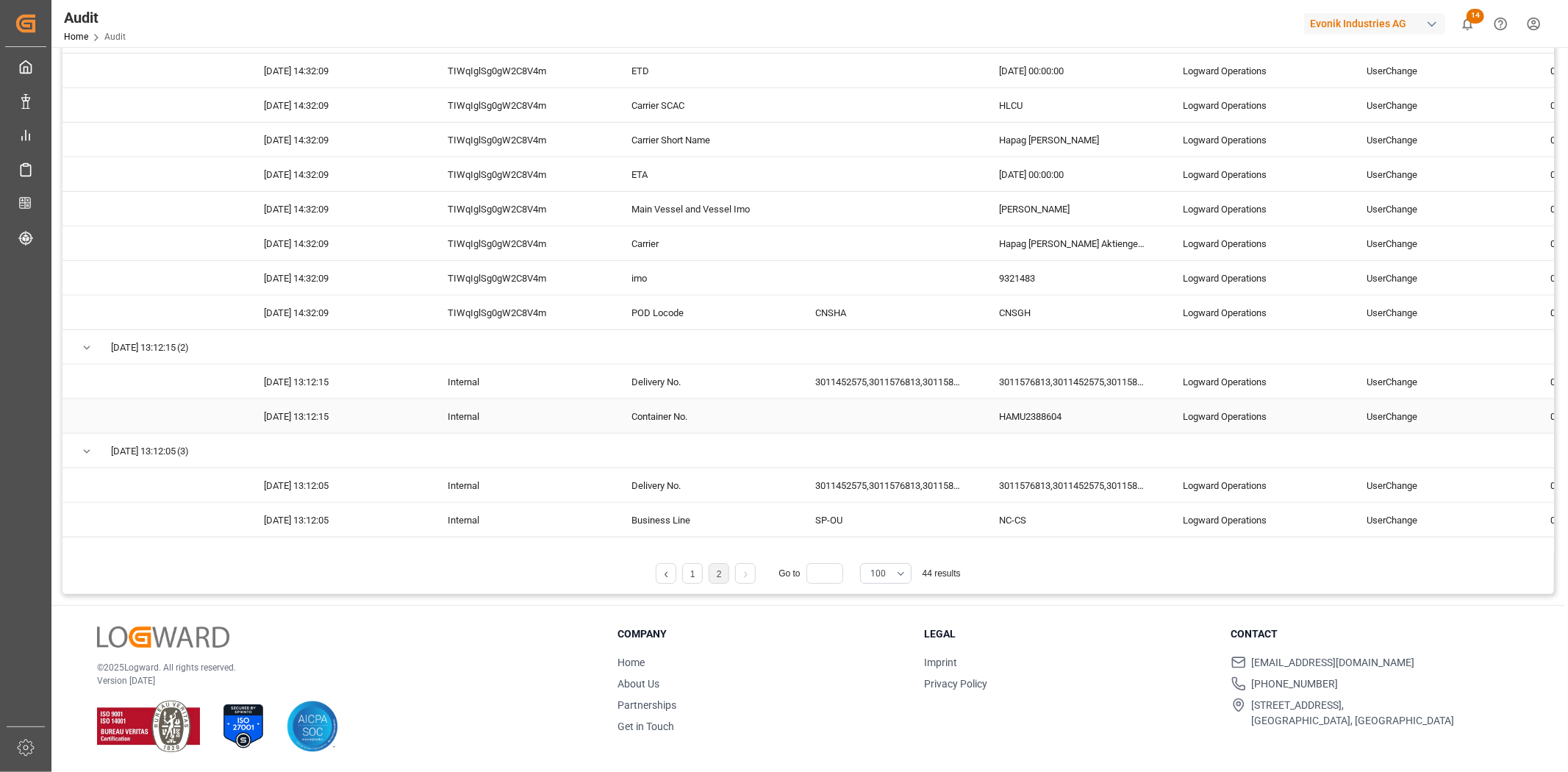
scroll to position [1071, 0]
